Goal: Communication & Community: Connect with others

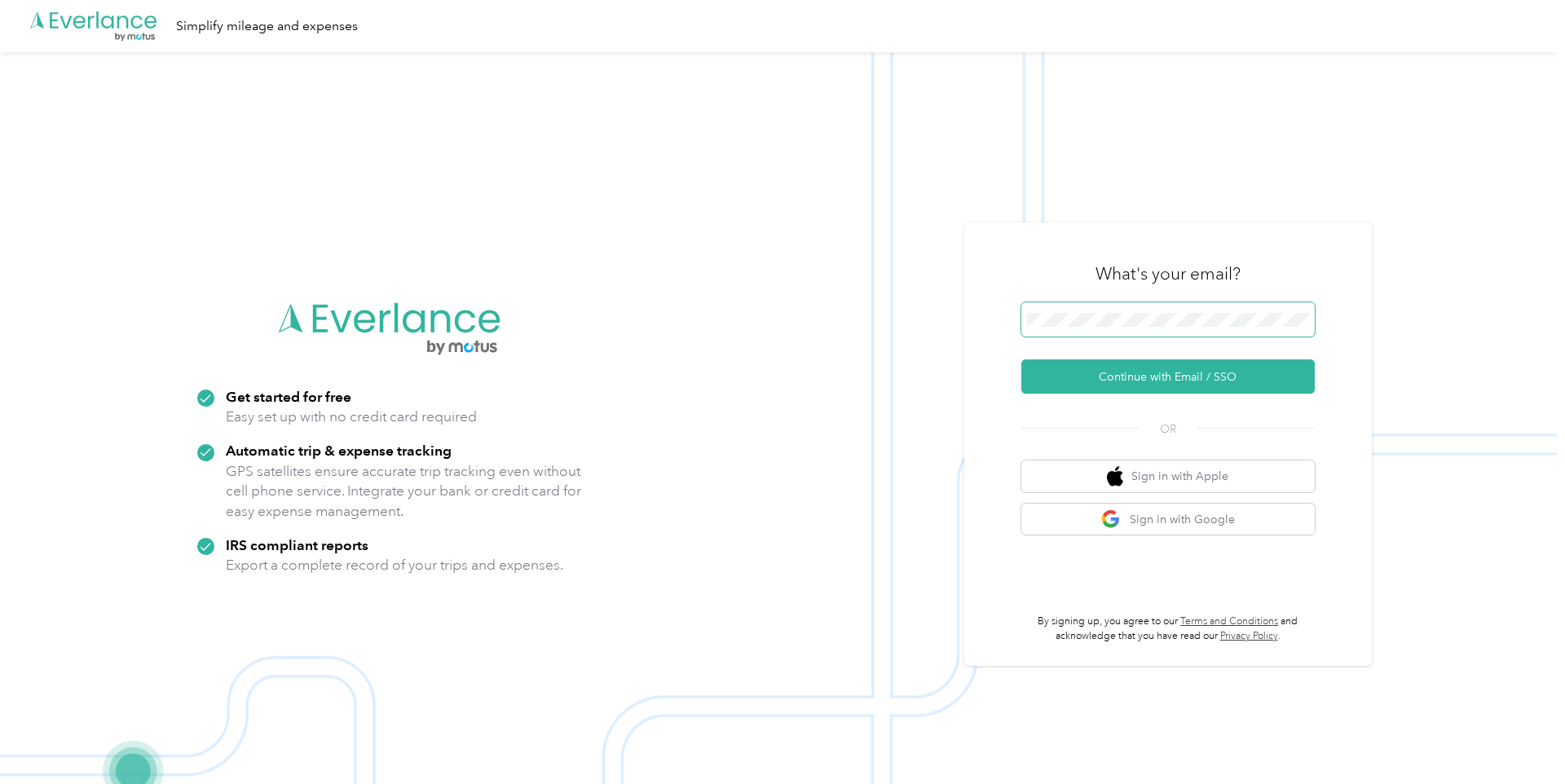
click at [1021, 360] on button "Continue with Email / SSO" at bounding box center [1168, 376] width 293 height 34
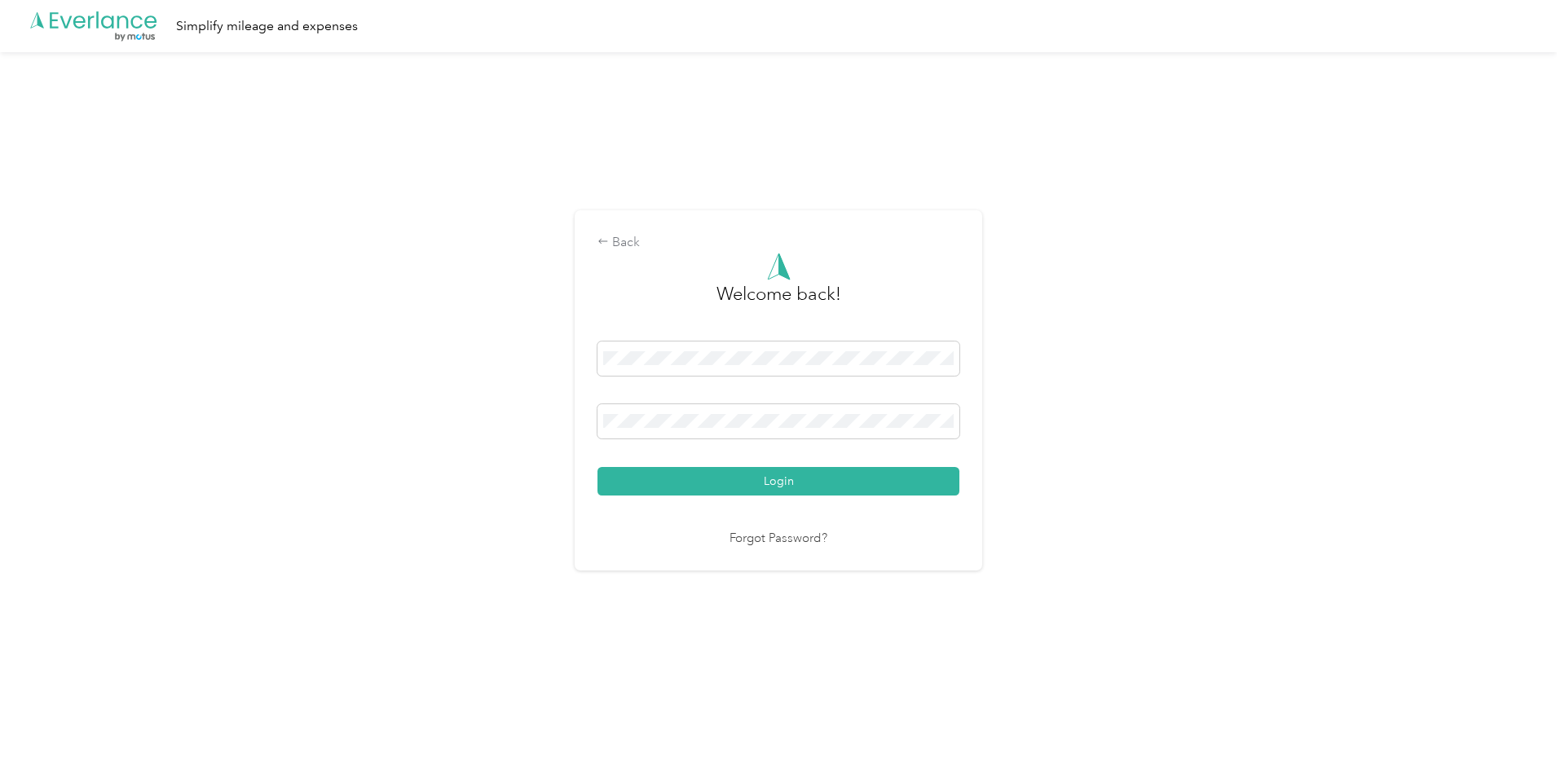
click at [597, 467] on button "Login" at bounding box center [777, 481] width 361 height 29
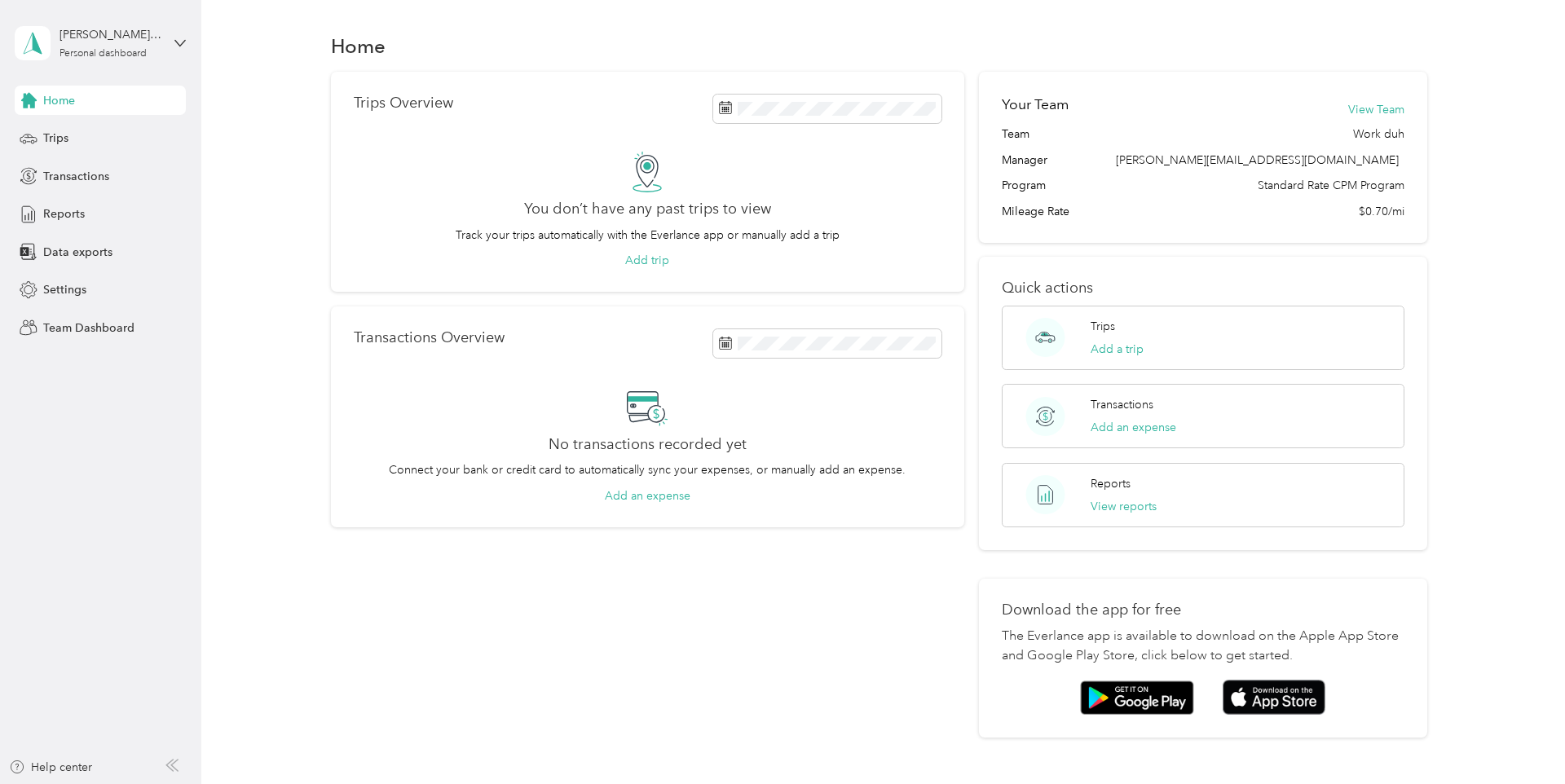
click at [161, 41] on div "[PERSON_NAME][EMAIL_ADDRESS][DOMAIN_NAME] Personal dashboard" at bounding box center [101, 43] width 172 height 57
click at [153, 134] on div "Team dashboard" at bounding box center [232, 134] width 412 height 29
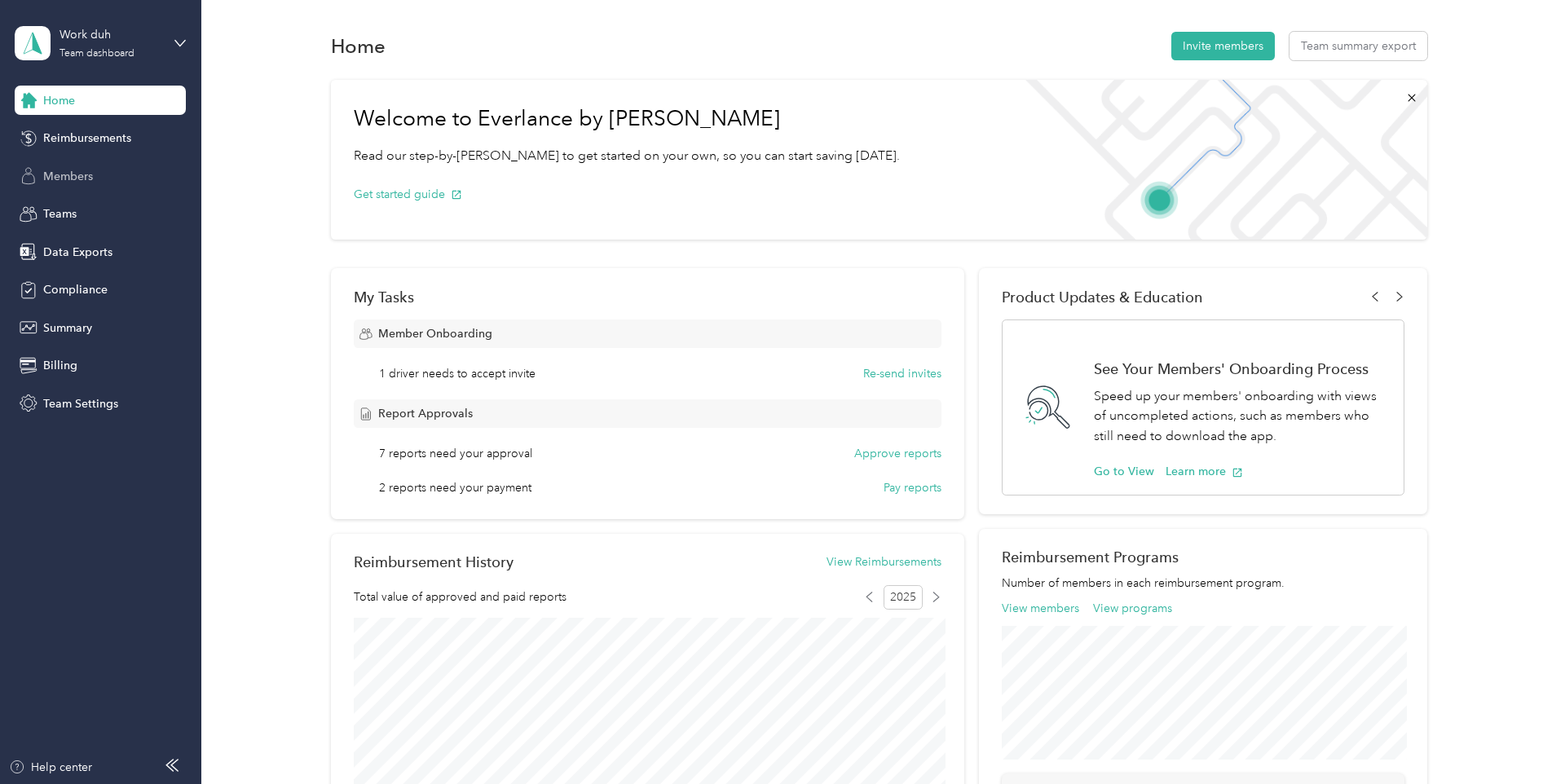
click at [77, 178] on span "Members" at bounding box center [67, 177] width 50 height 18
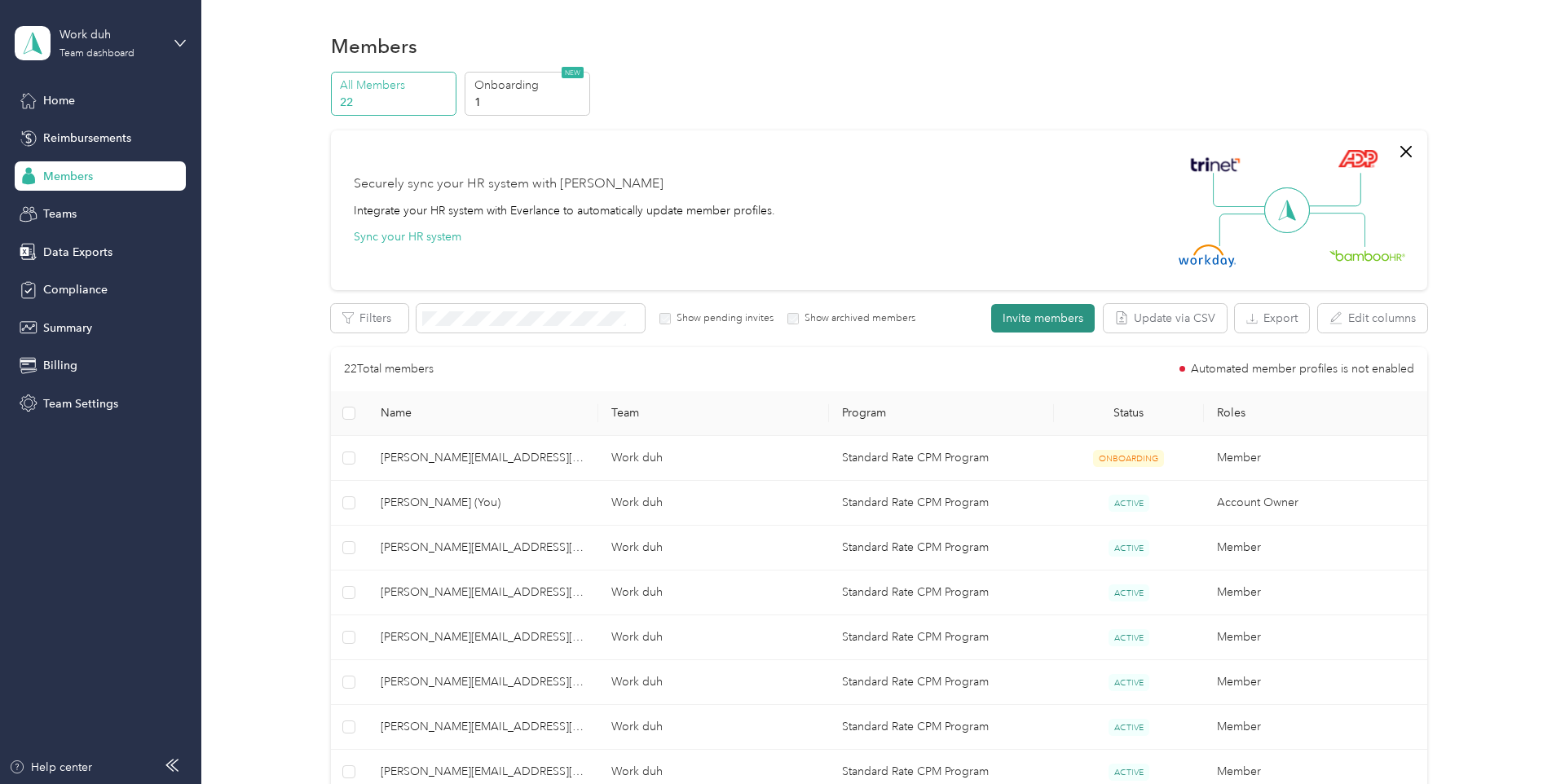
click at [1043, 318] on button "Invite members" at bounding box center [1042, 318] width 103 height 29
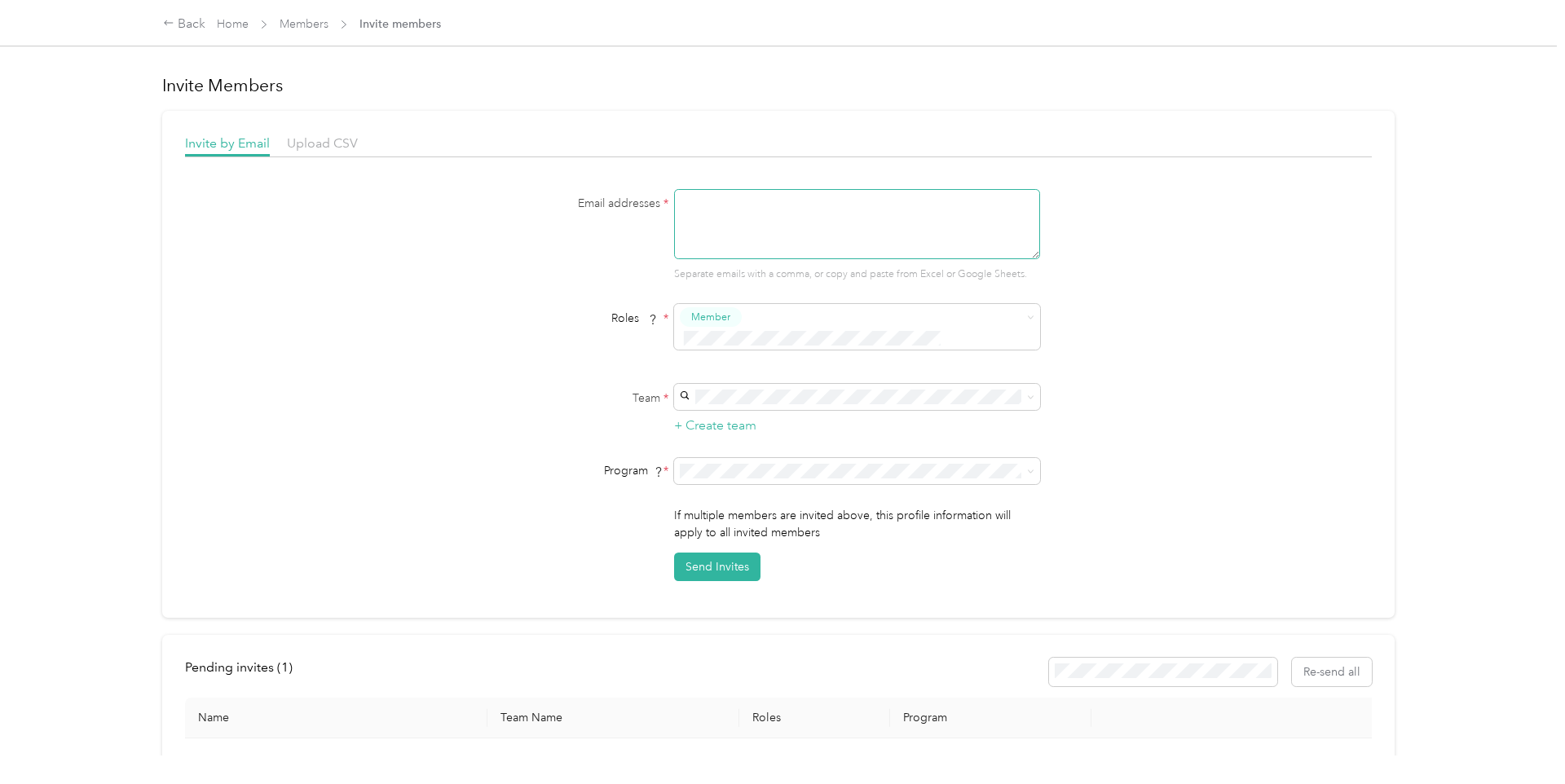
click at [806, 202] on textarea at bounding box center [857, 224] width 366 height 70
click at [747, 408] on div "Work duh (Main organization) [PERSON_NAME]" at bounding box center [861, 415] width 343 height 38
click at [775, 206] on textarea "[PERSON_NAME][EMAIL_ADDRESS][DOMAIN_NAME], [PERSON_NAME]" at bounding box center [857, 224] width 366 height 70
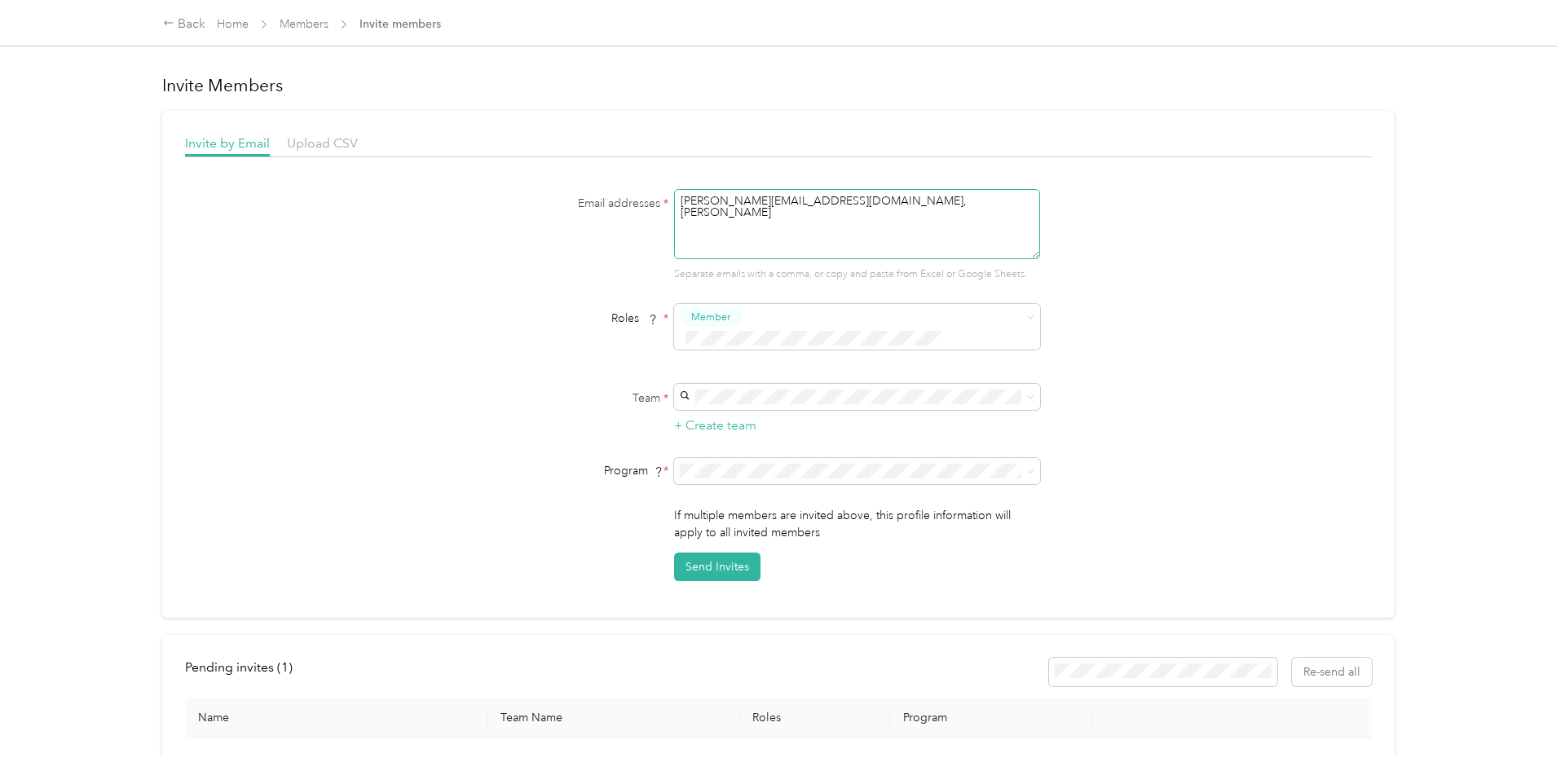
click at [834, 198] on textarea "[PERSON_NAME][EMAIL_ADDRESS][DOMAIN_NAME], [PERSON_NAME]" at bounding box center [857, 224] width 366 height 70
click at [729, 552] on button "Send Invites" at bounding box center [717, 566] width 87 height 29
drag, startPoint x: 1360, startPoint y: 57, endPoint x: 1496, endPoint y: 56, distance: 136.0
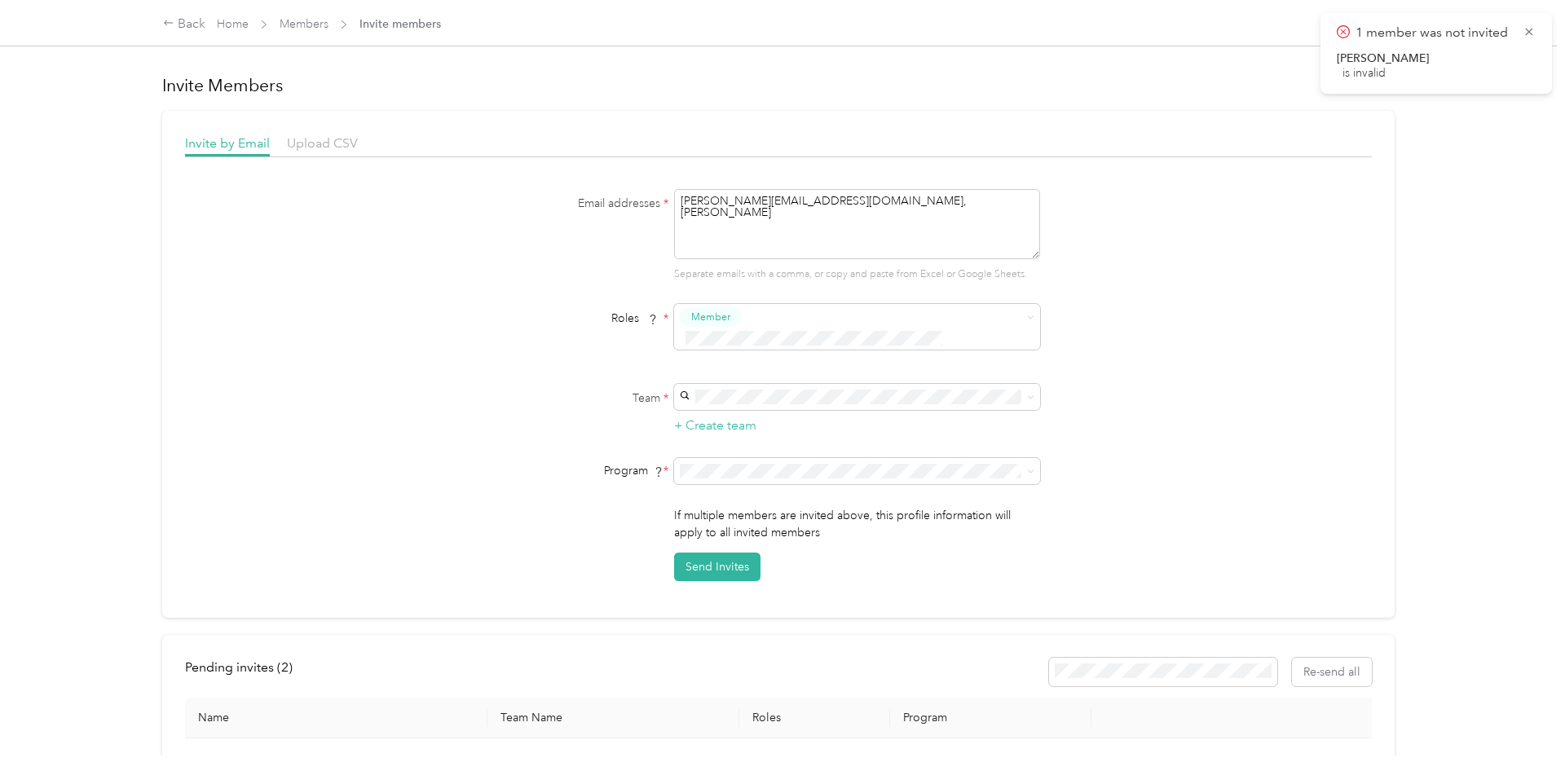
click at [1466, 57] on div "[PERSON_NAME]" at bounding box center [1435, 59] width 199 height 15
click at [871, 227] on textarea "[PERSON_NAME][EMAIL_ADDRESS][DOMAIN_NAME], [PERSON_NAME]" at bounding box center [857, 224] width 366 height 70
click at [694, 219] on textarea "[PERSON_NAME][EMAIL_ADDRESS][DOMAIN_NAME]" at bounding box center [857, 224] width 366 height 70
type textarea "[PERSON_NAME][EMAIL_ADDRESS][DOMAIN_NAME]"
click at [708, 552] on button "Send Invites" at bounding box center [717, 566] width 87 height 29
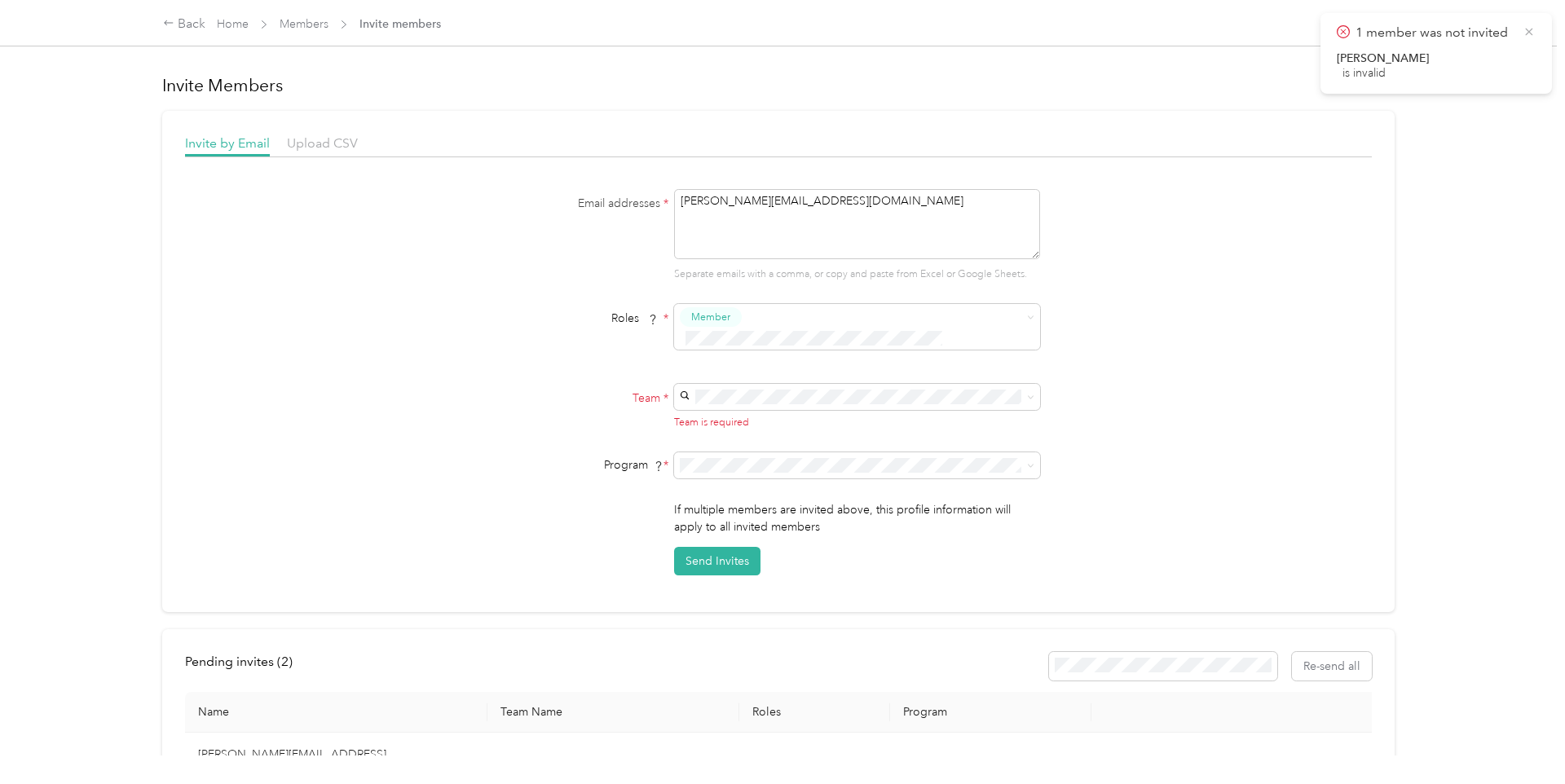
click at [1532, 27] on icon at bounding box center [1528, 32] width 13 height 15
click at [840, 386] on span at bounding box center [857, 397] width 366 height 26
click at [777, 408] on span "Work duh (Main organization)" at bounding box center [766, 405] width 152 height 14
click at [717, 552] on button "Send Invites" at bounding box center [717, 566] width 87 height 29
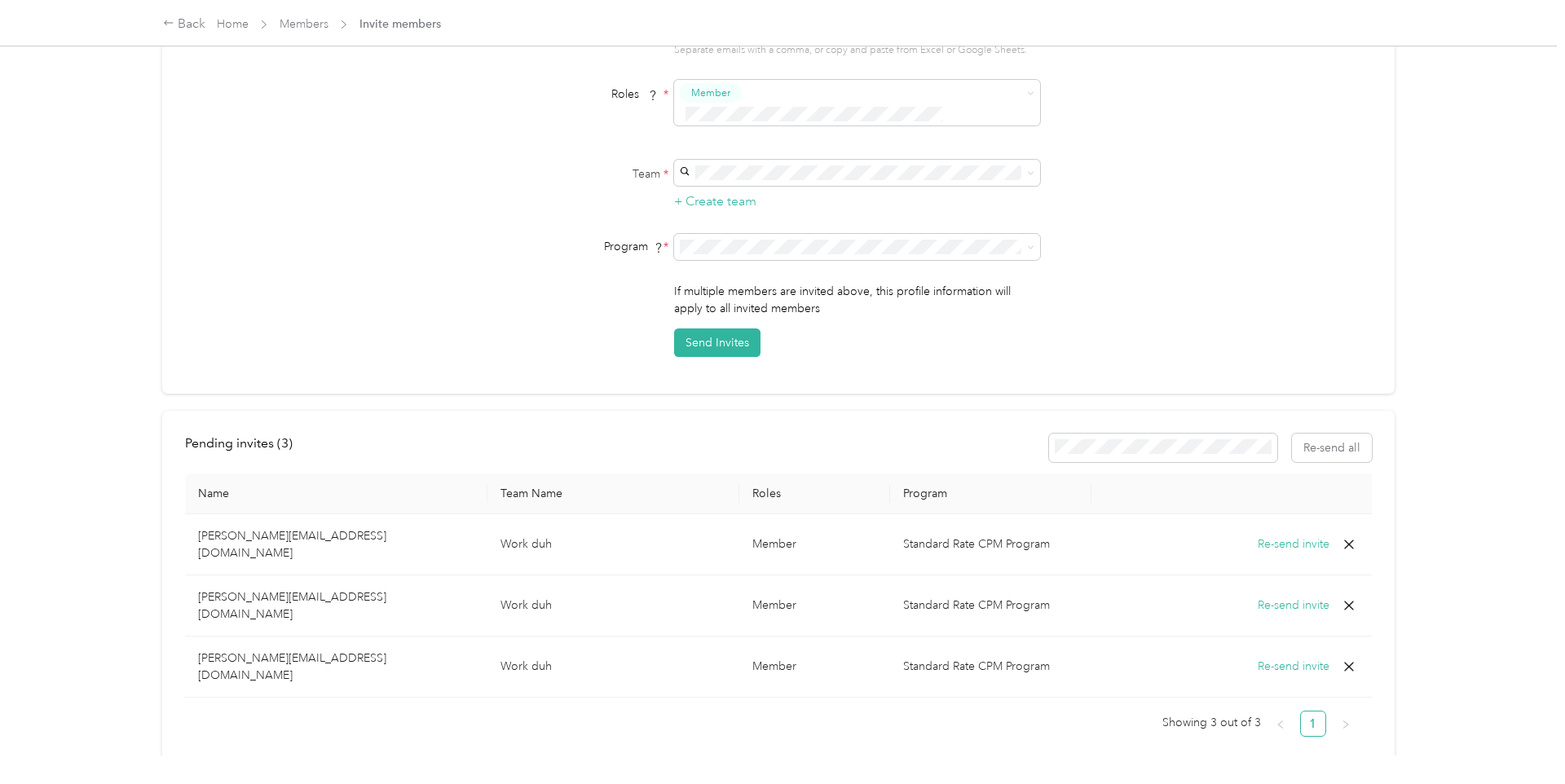
click at [280, 588] on p "[PERSON_NAME][EMAIL_ADDRESS][DOMAIN_NAME]" at bounding box center [336, 605] width 277 height 34
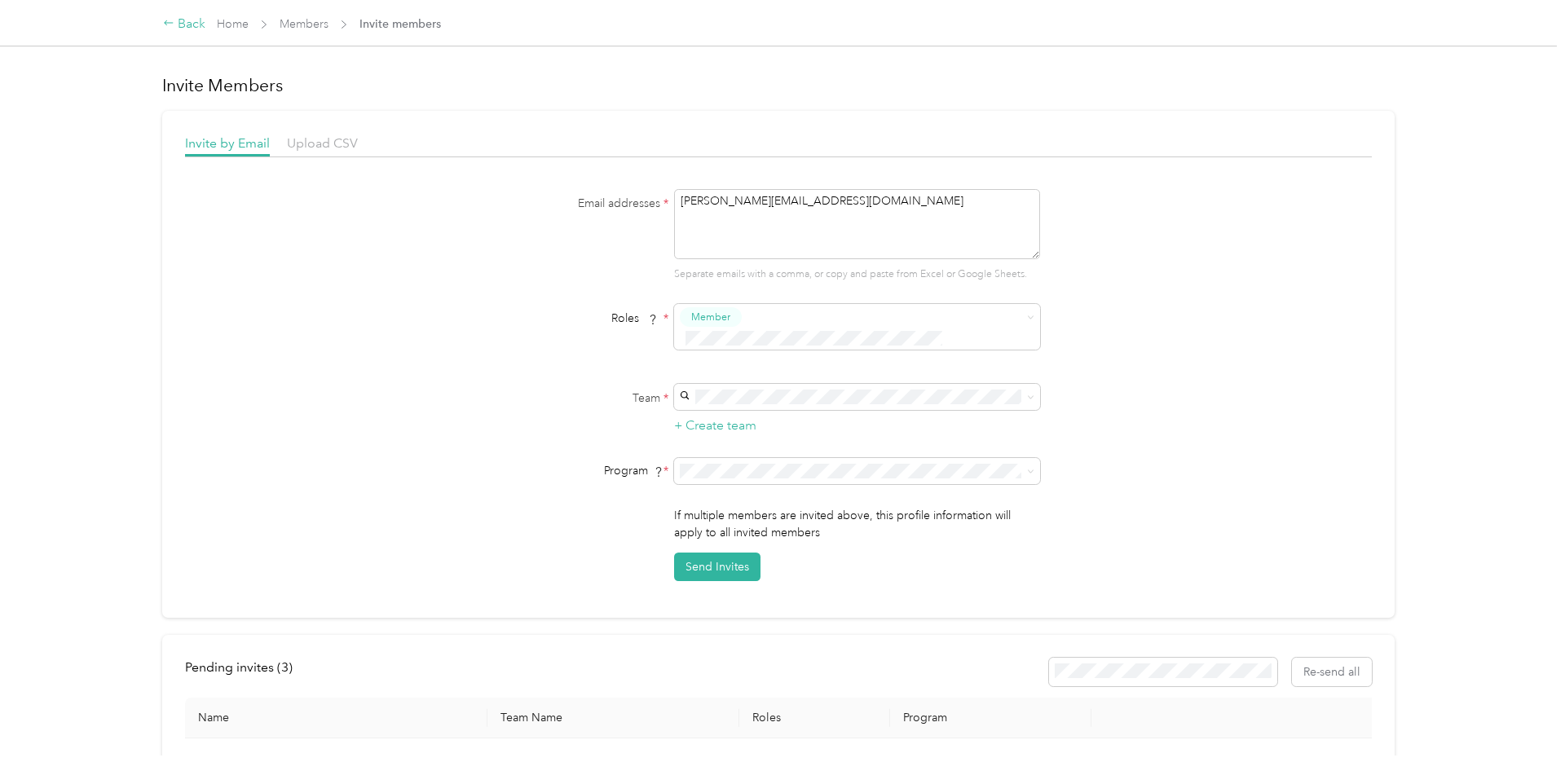
click at [180, 24] on div "Back" at bounding box center [184, 24] width 42 height 19
click at [171, 28] on icon at bounding box center [168, 23] width 11 height 11
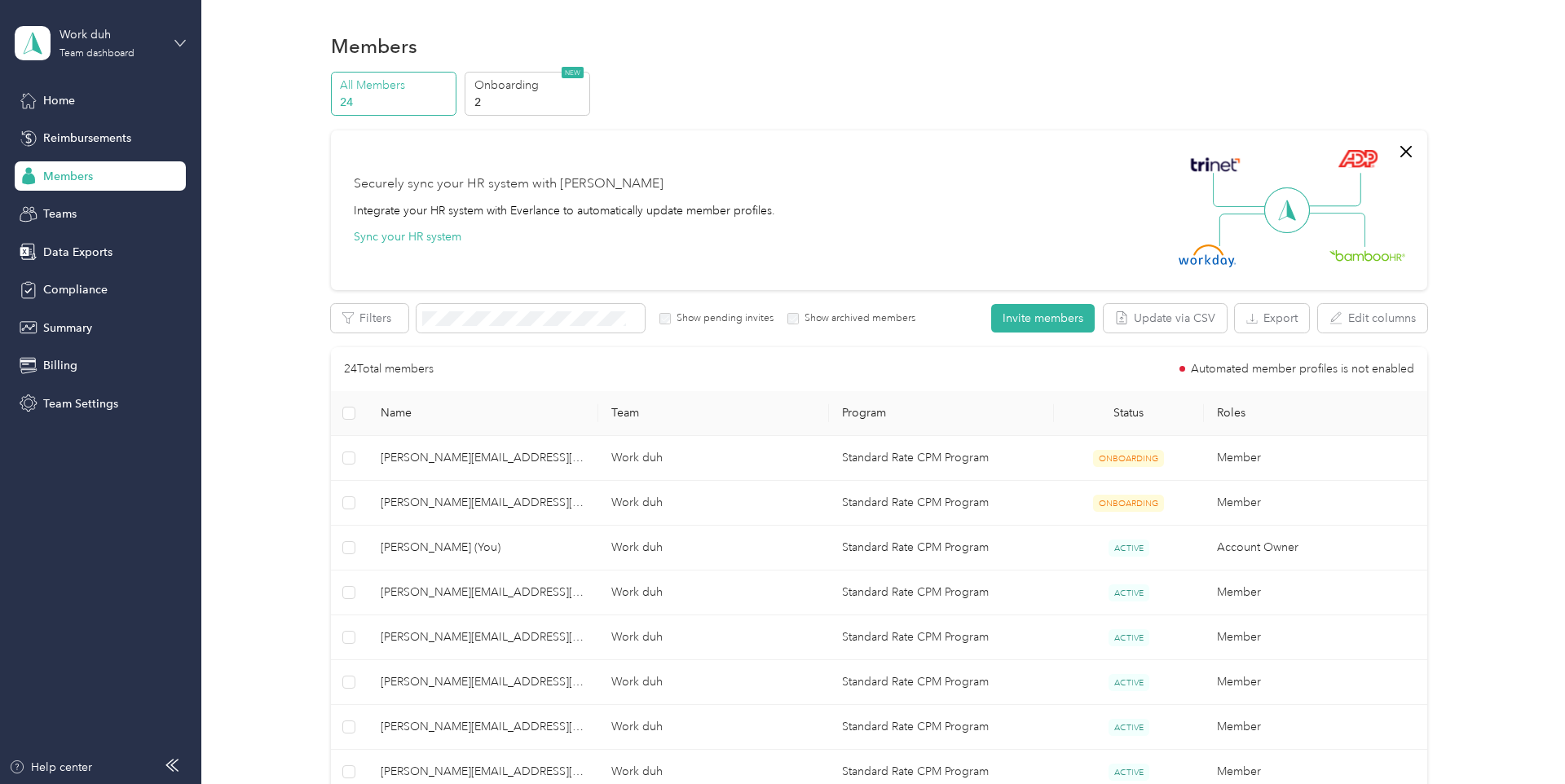
click at [178, 40] on icon at bounding box center [179, 43] width 11 height 11
click at [67, 204] on div "Log out" at bounding box center [61, 206] width 63 height 18
